Goal: Information Seeking & Learning: Learn about a topic

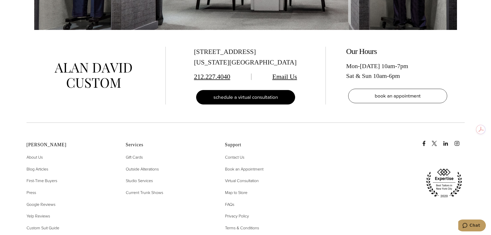
scroll to position [1805, 0]
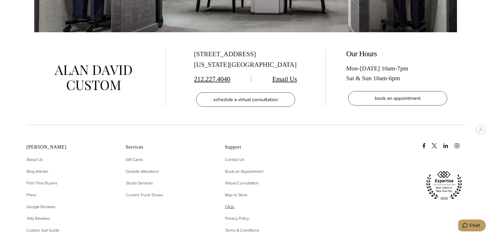
click at [229, 204] on span "FAQs" at bounding box center [229, 207] width 9 height 6
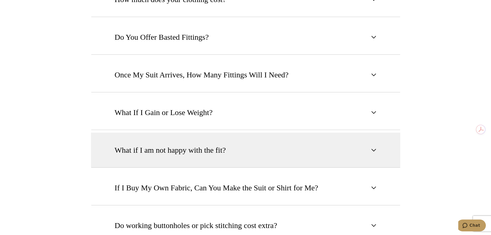
scroll to position [438, 0]
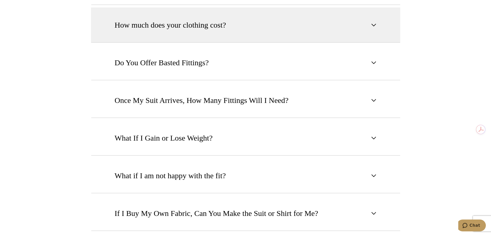
click at [267, 23] on button "How much does your clothing cost?" at bounding box center [245, 24] width 309 height 35
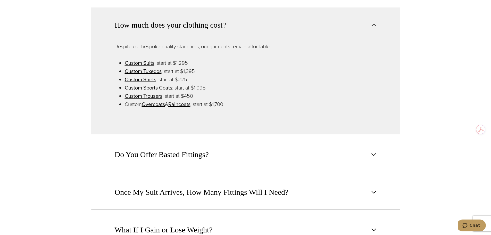
click at [155, 84] on link "Custom Sports Coats" at bounding box center [148, 88] width 47 height 8
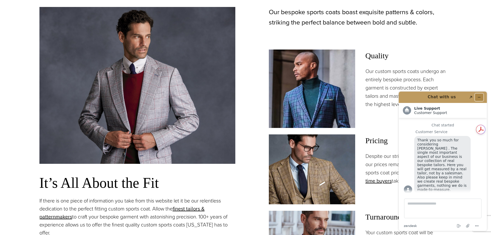
click at [480, 97] on icon "Minimize widget" at bounding box center [479, 97] width 4 height 4
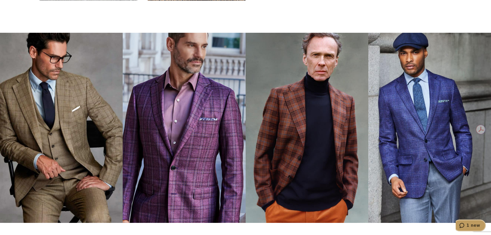
scroll to position [1856, 0]
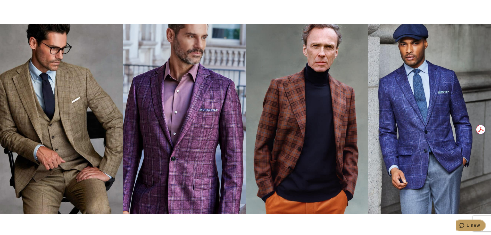
click at [472, 226] on span "1 new" at bounding box center [474, 225] width 14 height 5
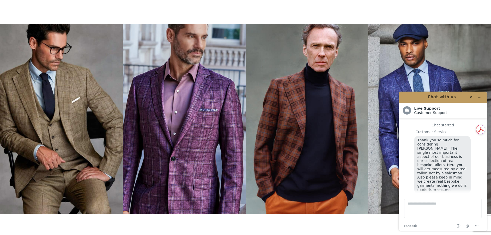
scroll to position [6, 0]
click at [481, 96] on button "Minimize widget" at bounding box center [479, 97] width 8 height 7
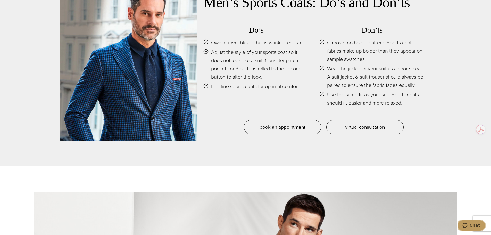
scroll to position [2527, 0]
